Goal: Obtain resource: Obtain resource

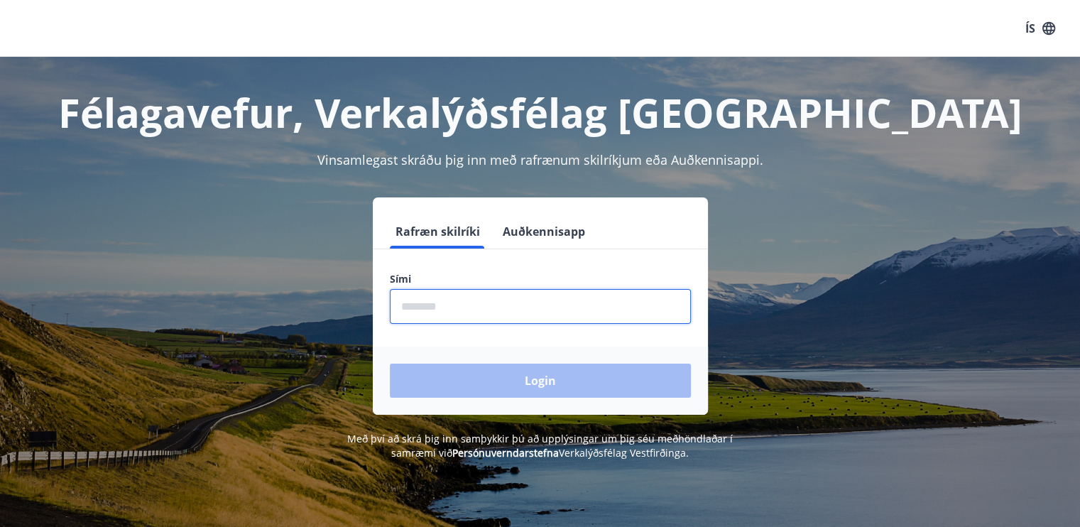
click at [428, 293] on input "phone" at bounding box center [540, 306] width 301 height 35
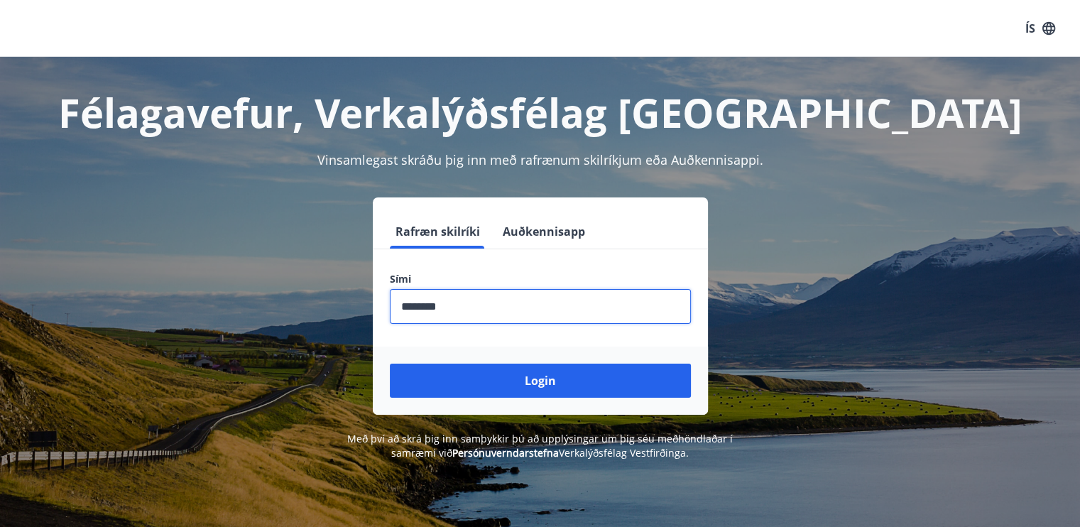
type input "********"
click at [390, 364] on button "Login" at bounding box center [540, 381] width 301 height 34
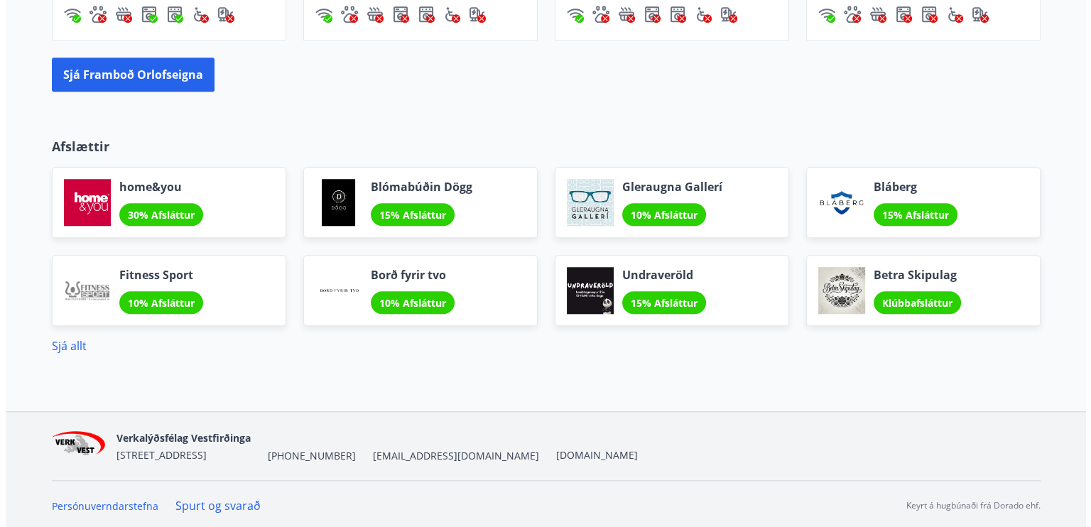
scroll to position [1188, 0]
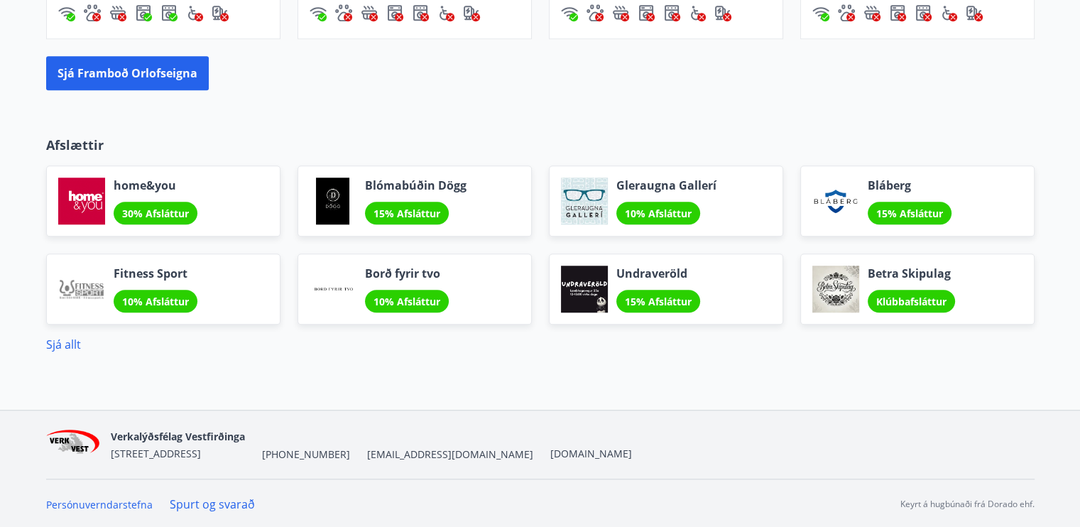
click at [143, 295] on span "10% Afsláttur" at bounding box center [155, 301] width 67 height 13
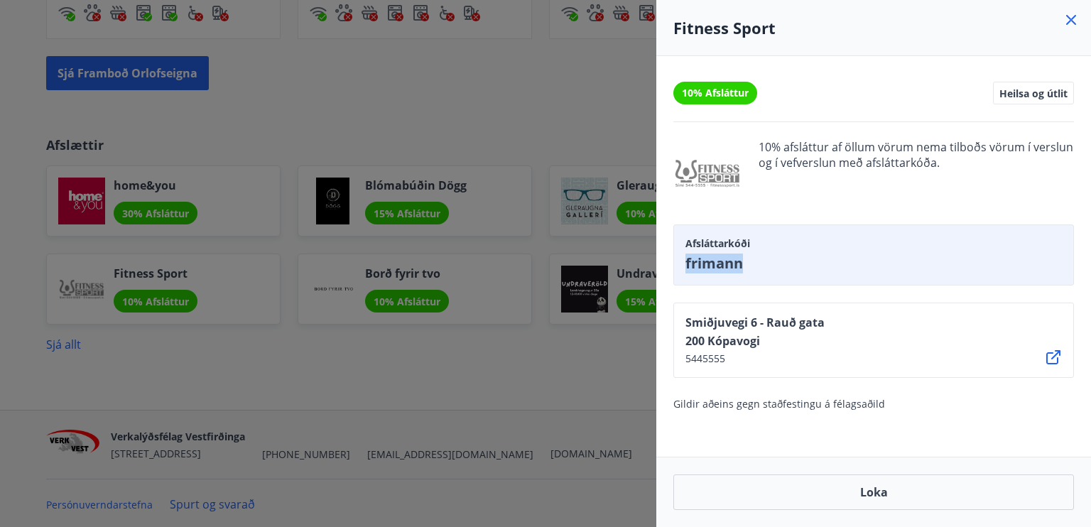
drag, startPoint x: 753, startPoint y: 264, endPoint x: 682, endPoint y: 261, distance: 71.1
click at [682, 261] on div "Afsláttarkóði [PERSON_NAME]" at bounding box center [873, 254] width 401 height 61
copy span "frimann"
click at [762, 266] on span "frimann" at bounding box center [874, 264] width 377 height 20
